Goal: Transaction & Acquisition: Purchase product/service

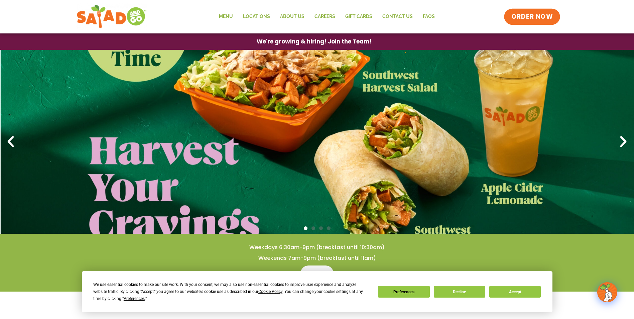
click at [531, 16] on span "ORDER NOW" at bounding box center [531, 16] width 41 height 9
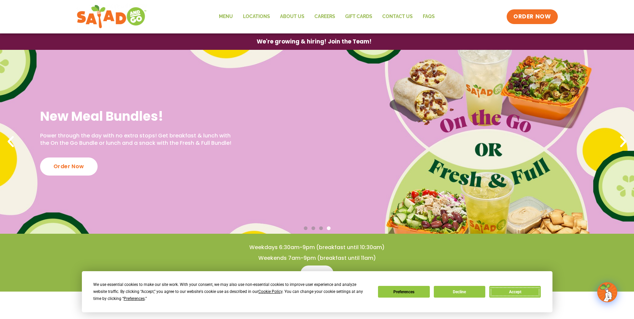
click at [508, 293] on button "Accept" at bounding box center [514, 292] width 51 height 12
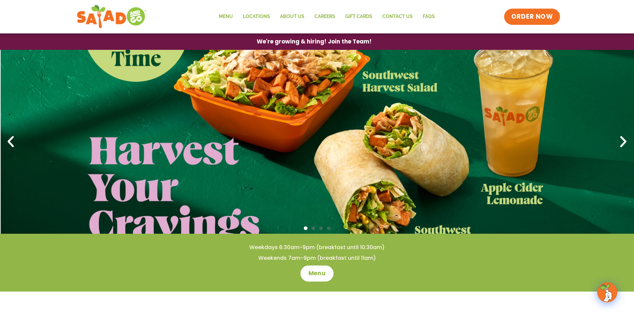
click at [531, 18] on span "ORDER NOW" at bounding box center [531, 16] width 41 height 9
